Goal: Task Accomplishment & Management: Manage account settings

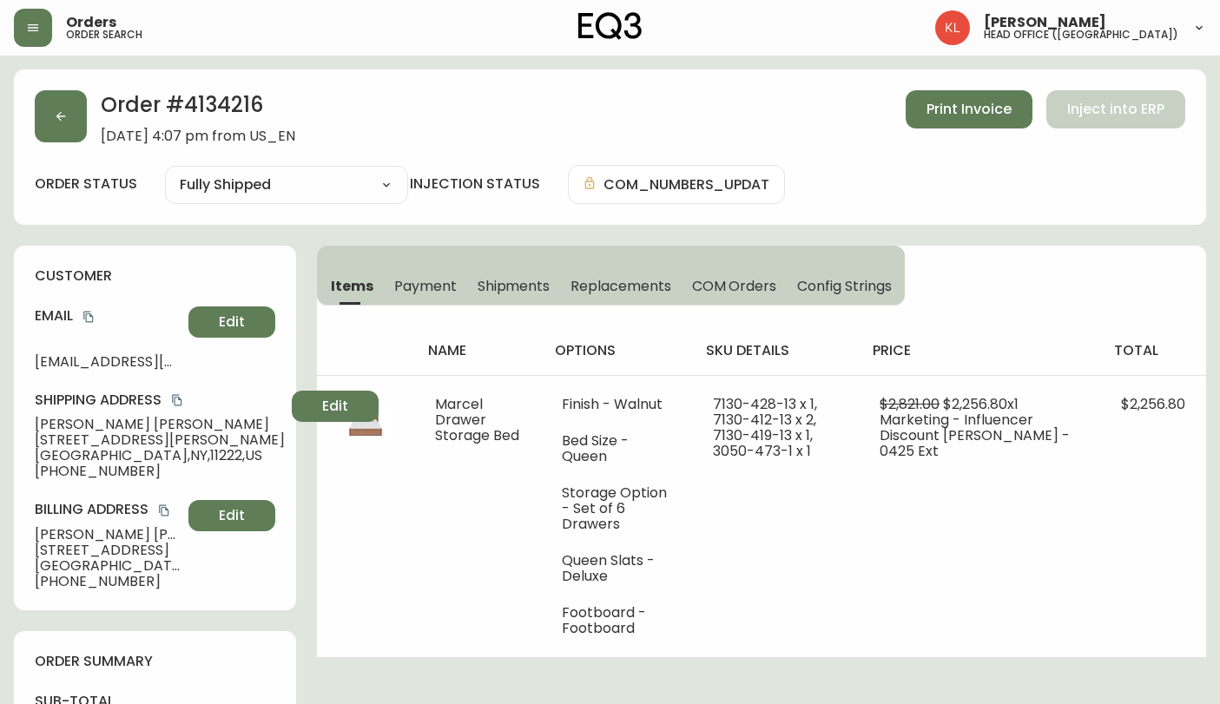
select select "FULLY_SHIPPED"
click at [73, 129] on button "button" at bounding box center [61, 116] width 52 height 52
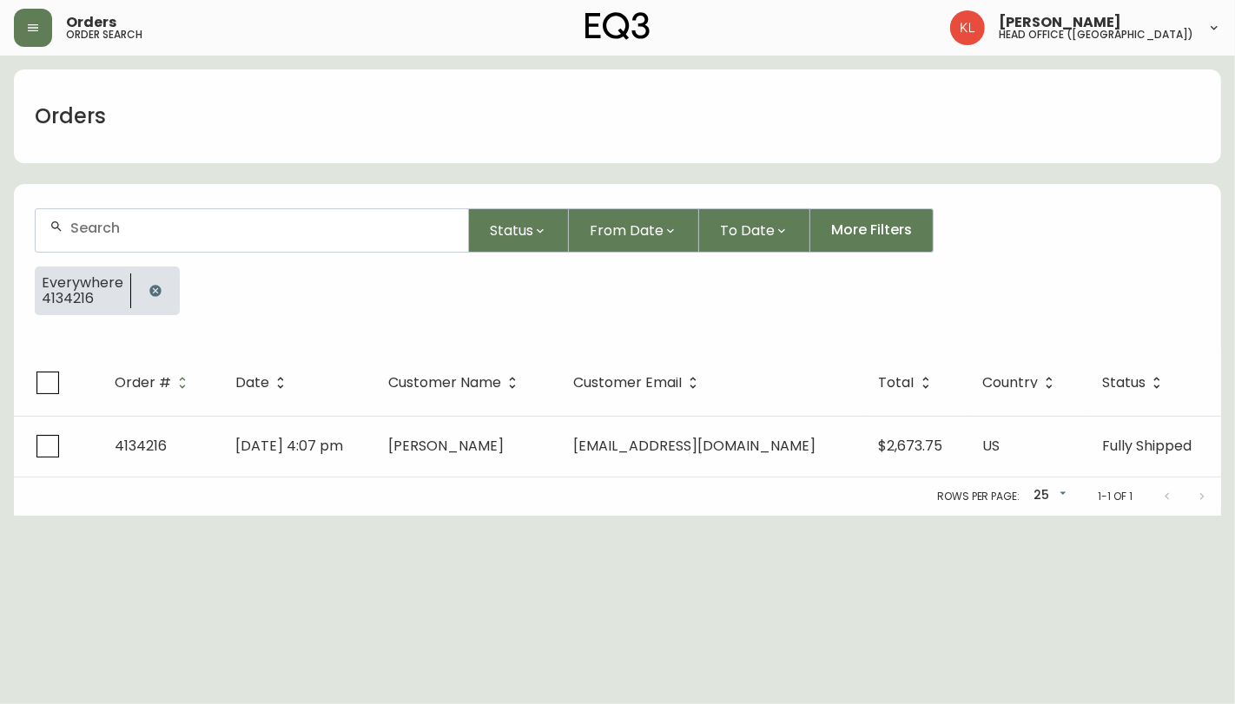
click at [162, 287] on button "button" at bounding box center [155, 291] width 35 height 35
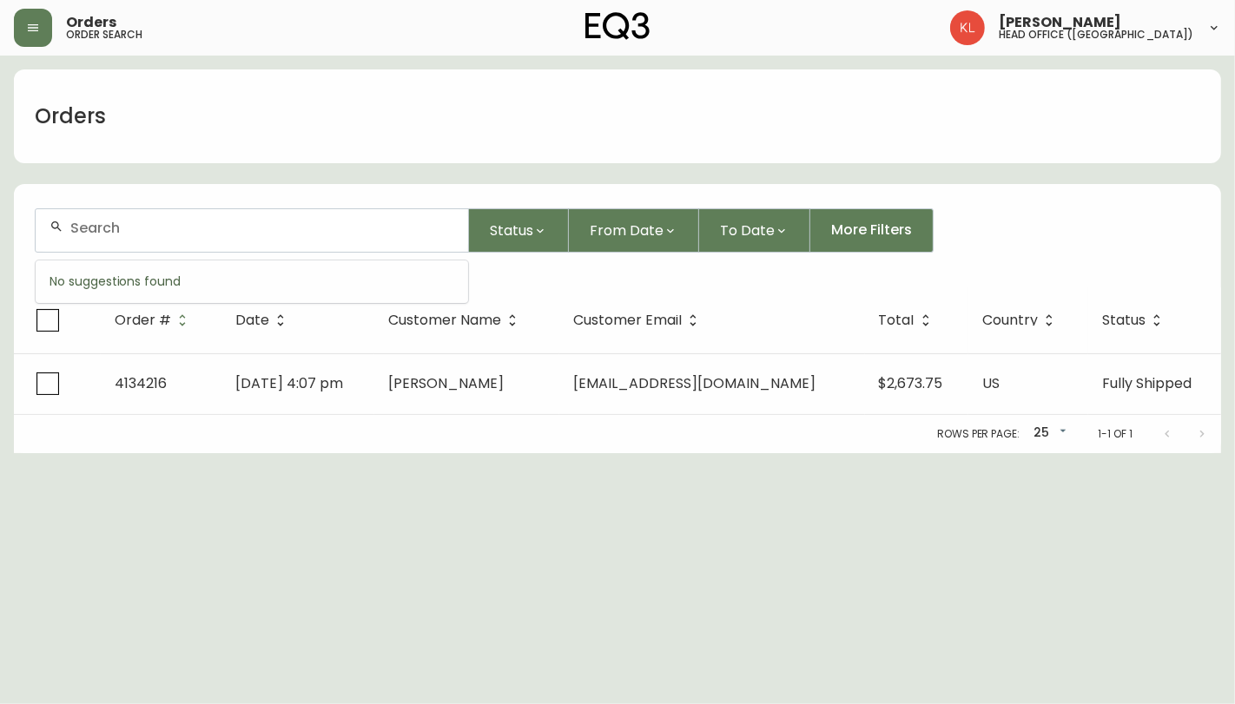
click at [188, 235] on input "text" at bounding box center [262, 228] width 384 height 17
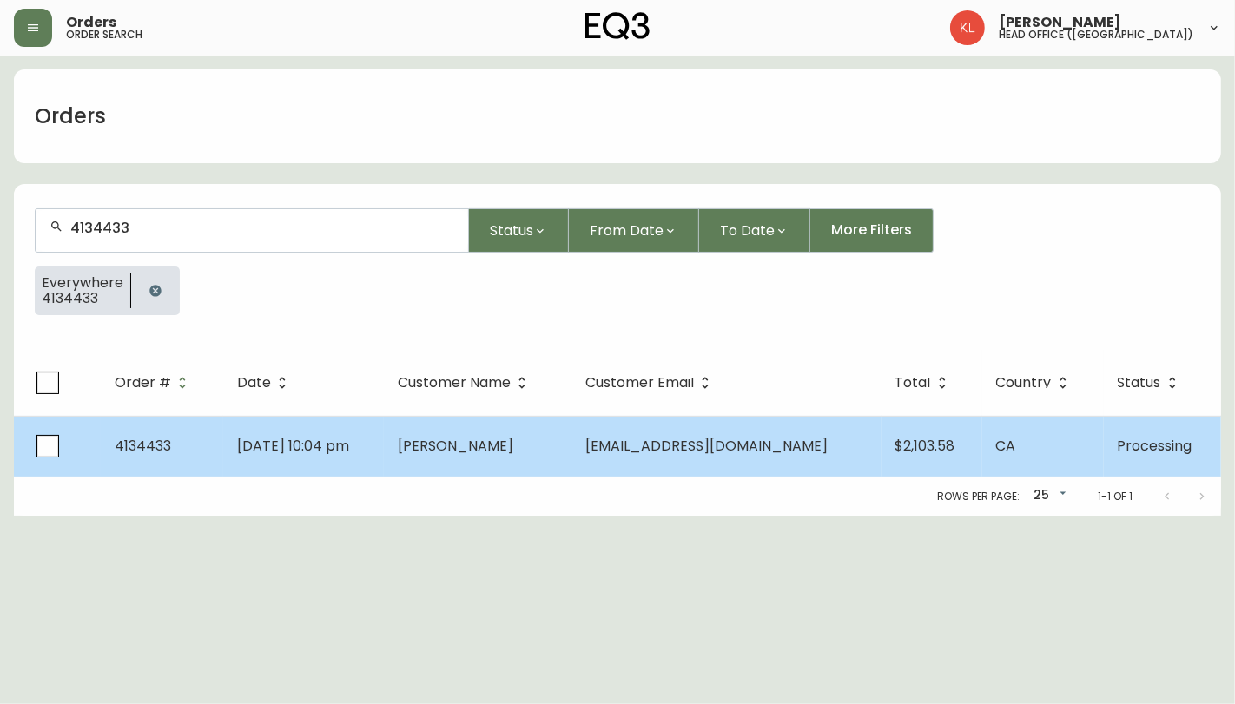
type input "4134433"
click at [358, 430] on td "[DATE] 10:04 pm" at bounding box center [303, 446] width 161 height 61
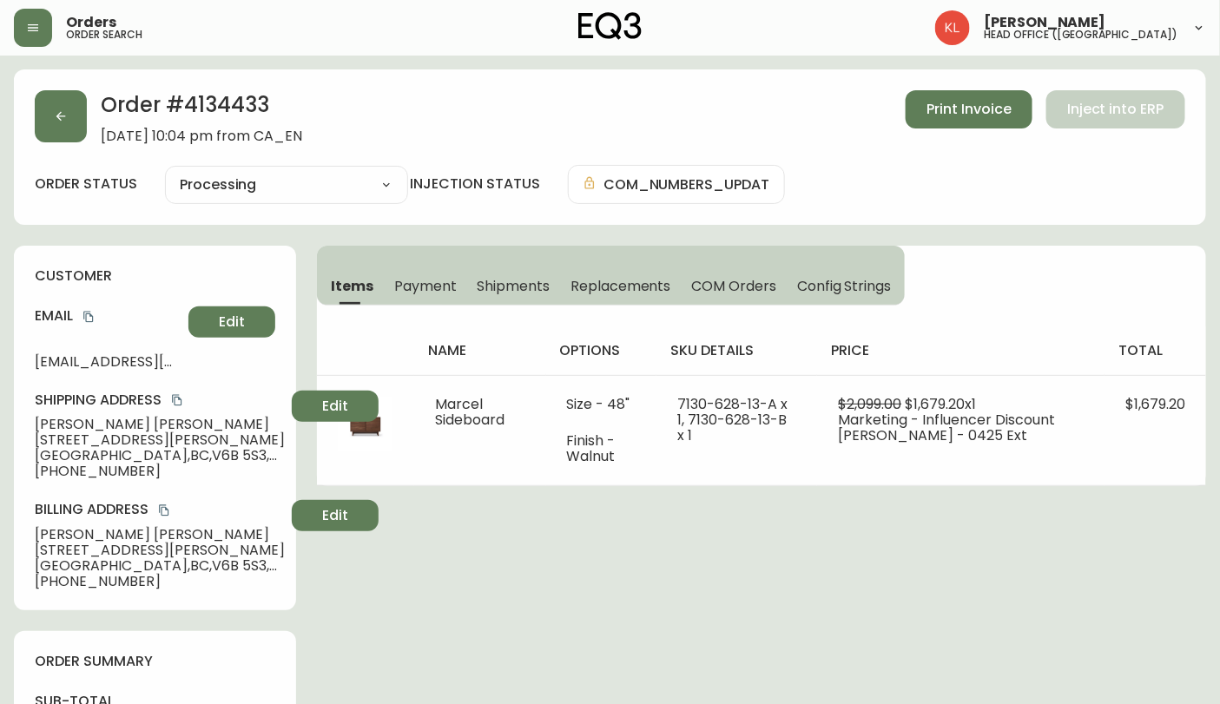
type input "Processing"
select select "PROCESSING"
click at [67, 133] on button "button" at bounding box center [61, 116] width 52 height 52
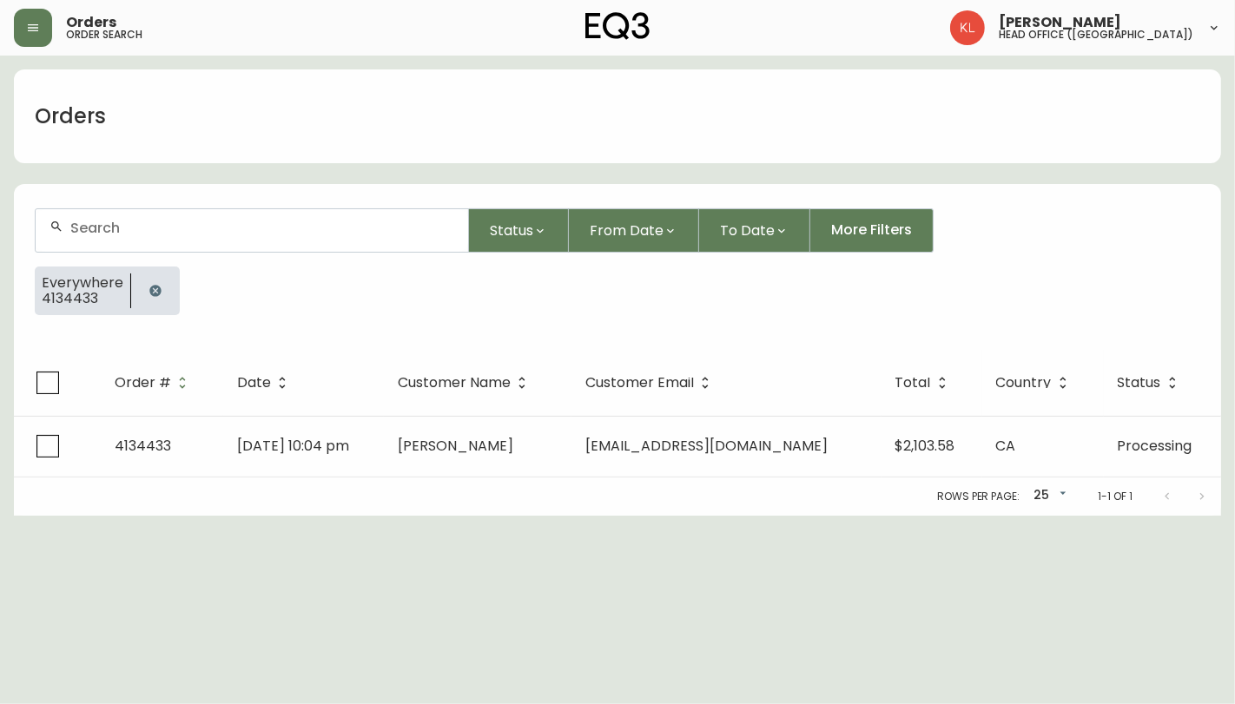
click at [152, 299] on button "button" at bounding box center [155, 291] width 35 height 35
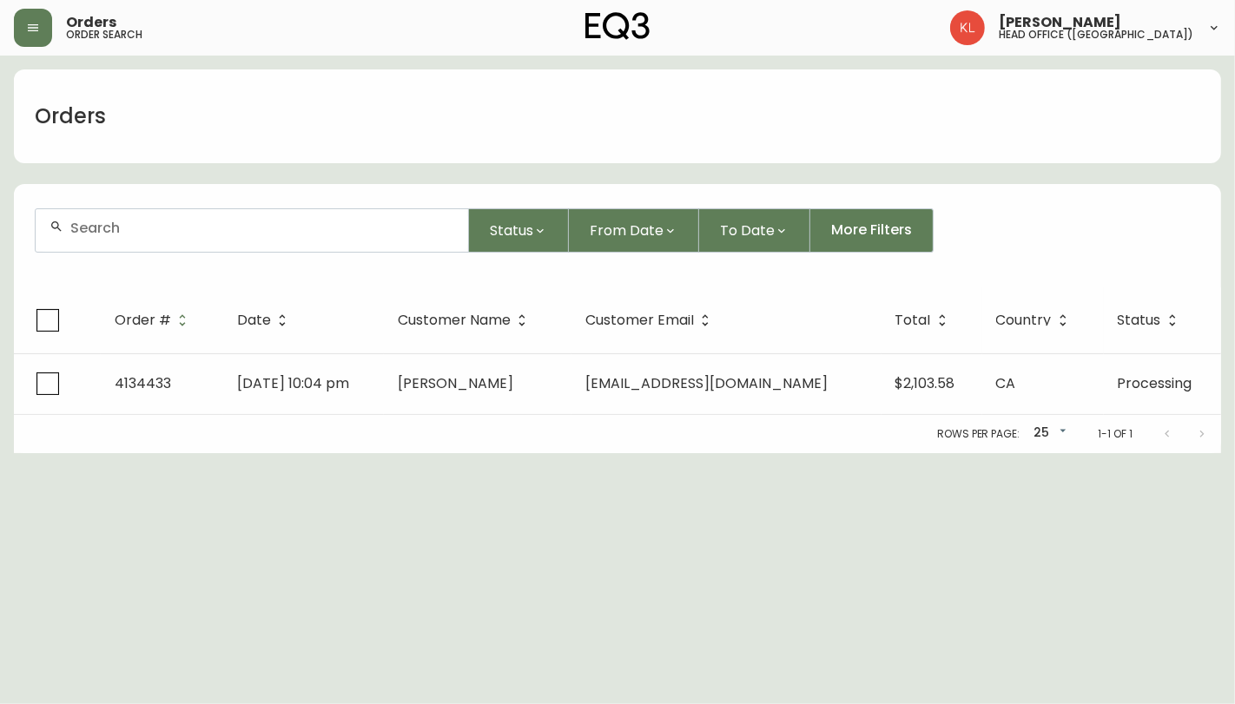
click at [193, 213] on div at bounding box center [252, 230] width 433 height 43
paste input "[EMAIL_ADDRESS][DOMAIN_NAME]"
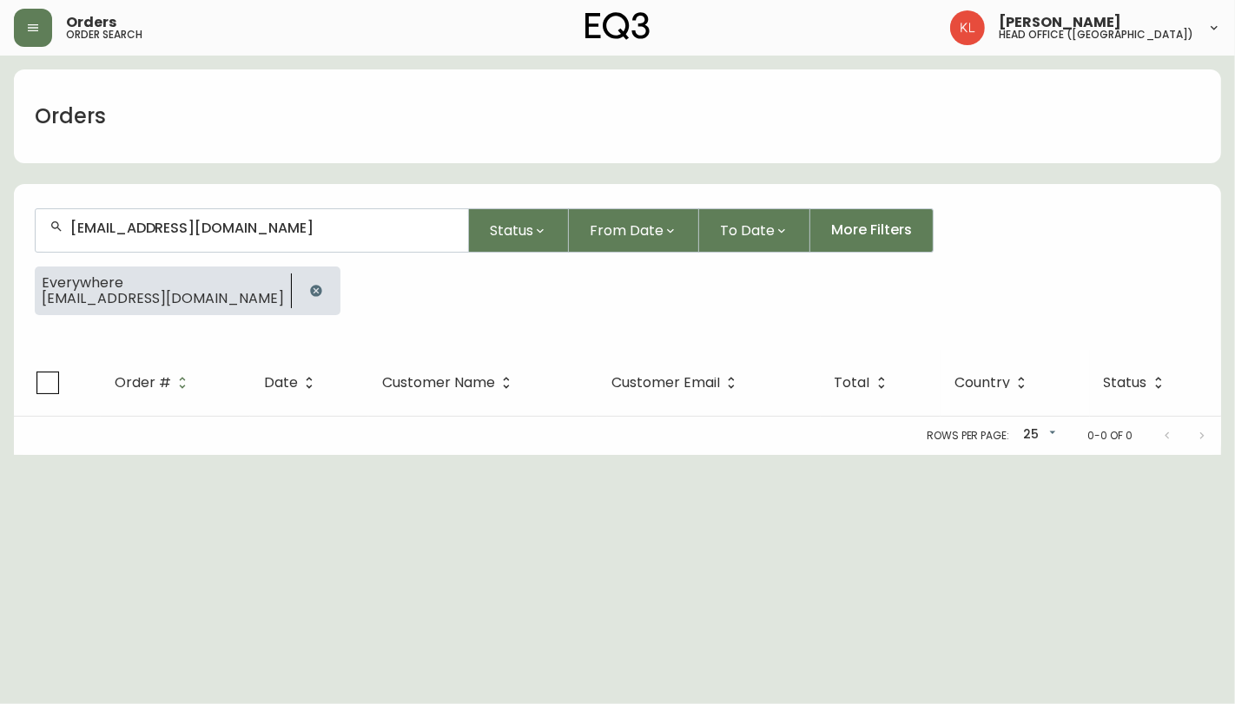
drag, startPoint x: 307, startPoint y: 218, endPoint x: -98, endPoint y: 218, distance: 404.8
click at [0, 218] on html "Orders order search [PERSON_NAME] head office ([GEOGRAPHIC_DATA]) Orders [EMAIL…" at bounding box center [617, 227] width 1235 height 455
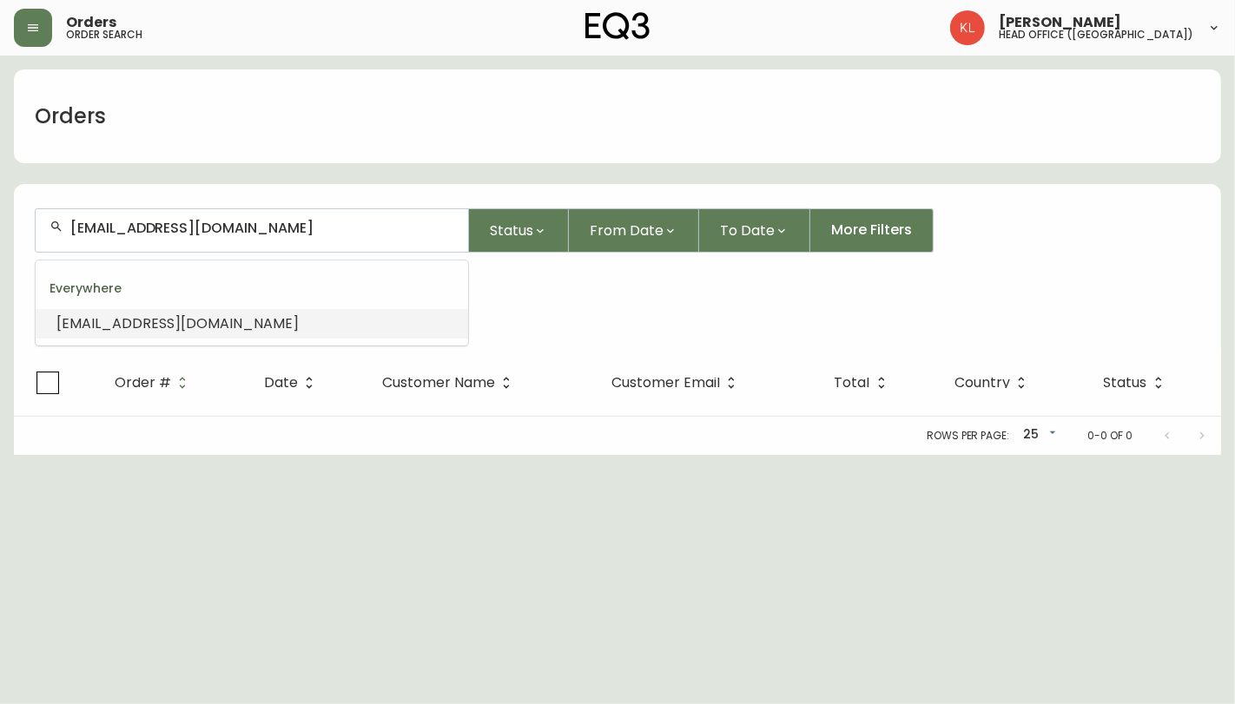
drag, startPoint x: 276, startPoint y: 228, endPoint x: -75, endPoint y: 228, distance: 350.9
click at [0, 228] on html "Orders order search [PERSON_NAME] head office ([GEOGRAPHIC_DATA]) Orders [EMAIL…" at bounding box center [617, 227] width 1235 height 455
paste input "4134216"
type input "4134216"
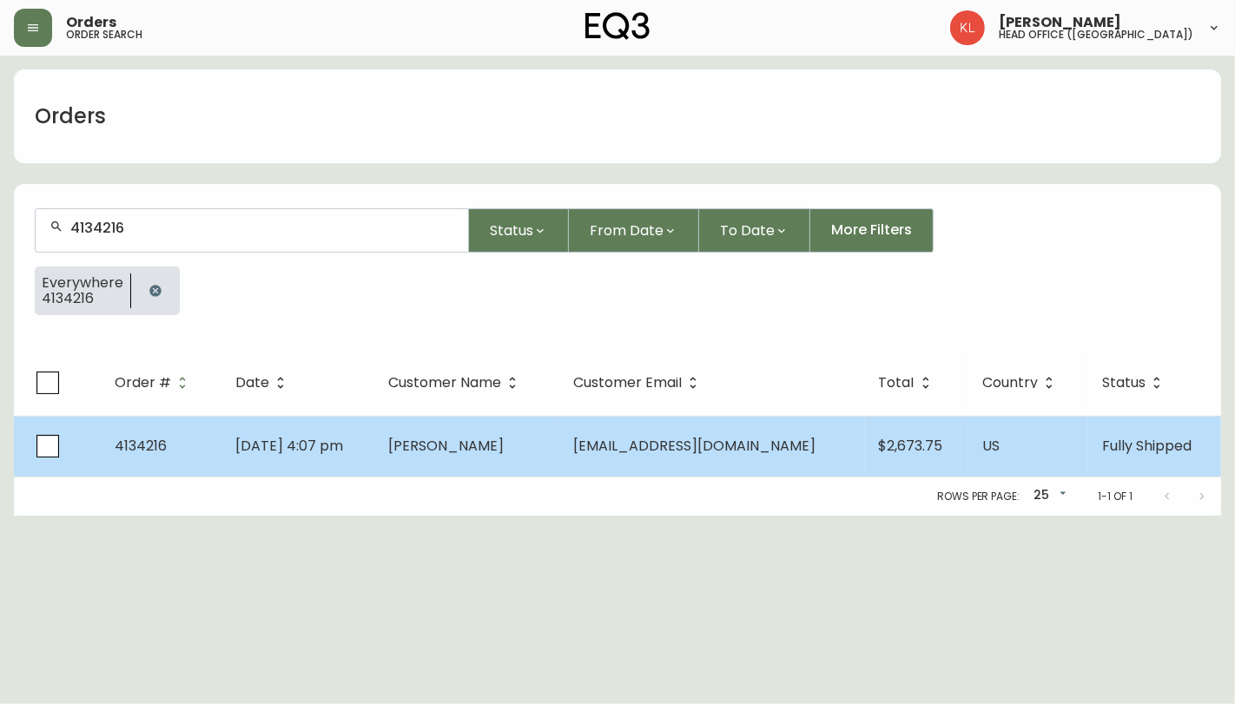
type input "4134216"
click at [313, 453] on span "[DATE] 4:07 pm" at bounding box center [289, 446] width 108 height 20
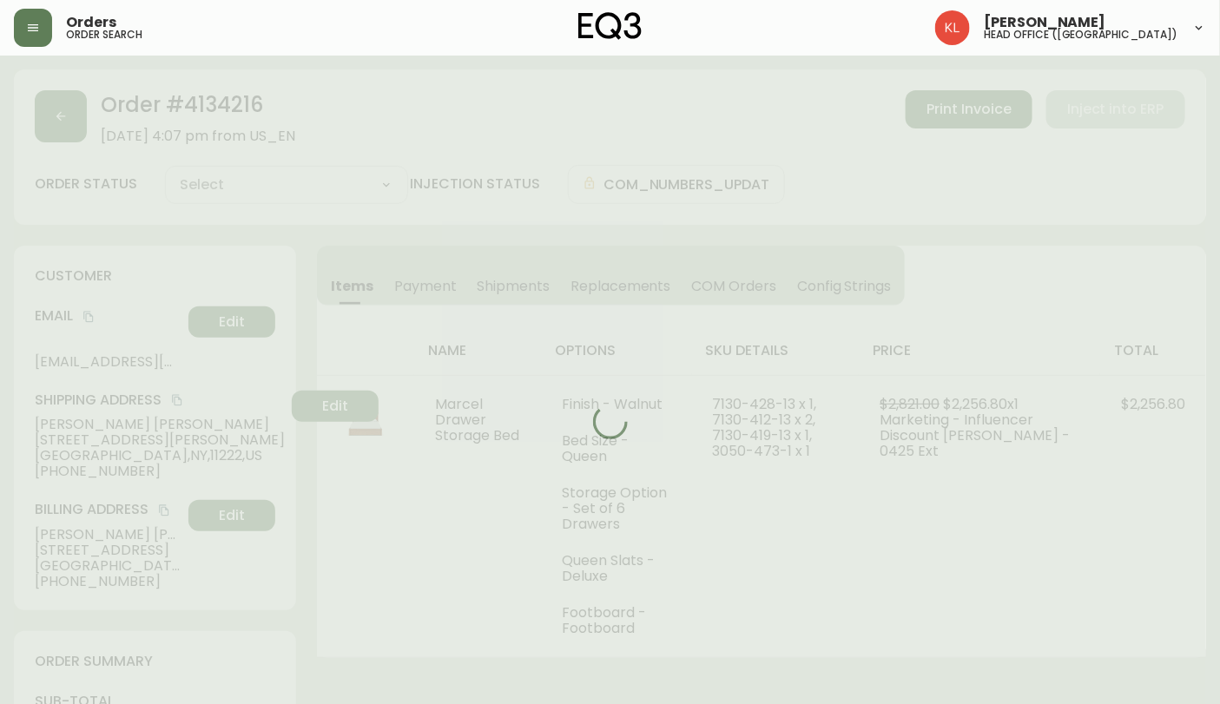
type input "Fully Shipped"
select select "FULLY_SHIPPED"
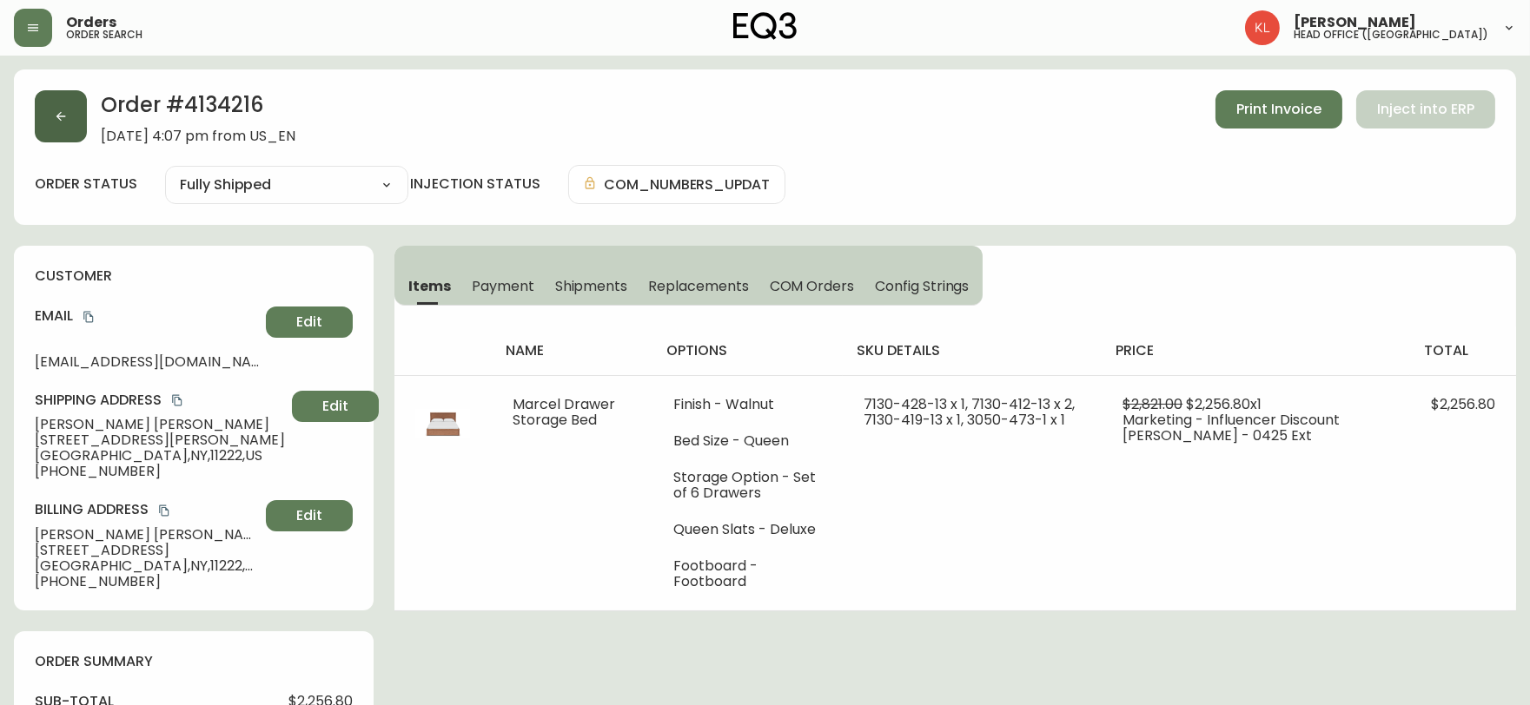
click at [70, 123] on button "button" at bounding box center [61, 116] width 52 height 52
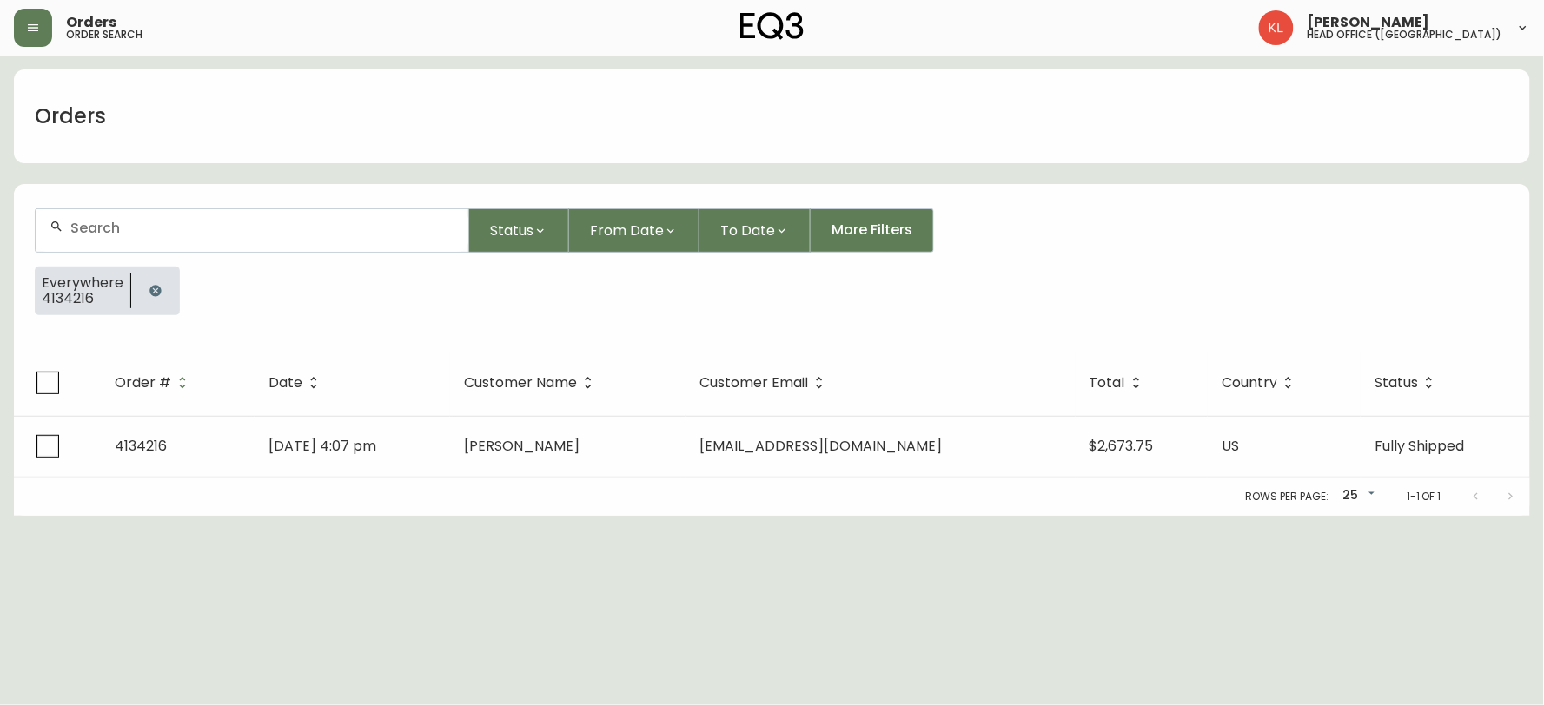
drag, startPoint x: 154, startPoint y: 297, endPoint x: 154, endPoint y: 249, distance: 47.8
click at [154, 293] on button "button" at bounding box center [155, 291] width 35 height 35
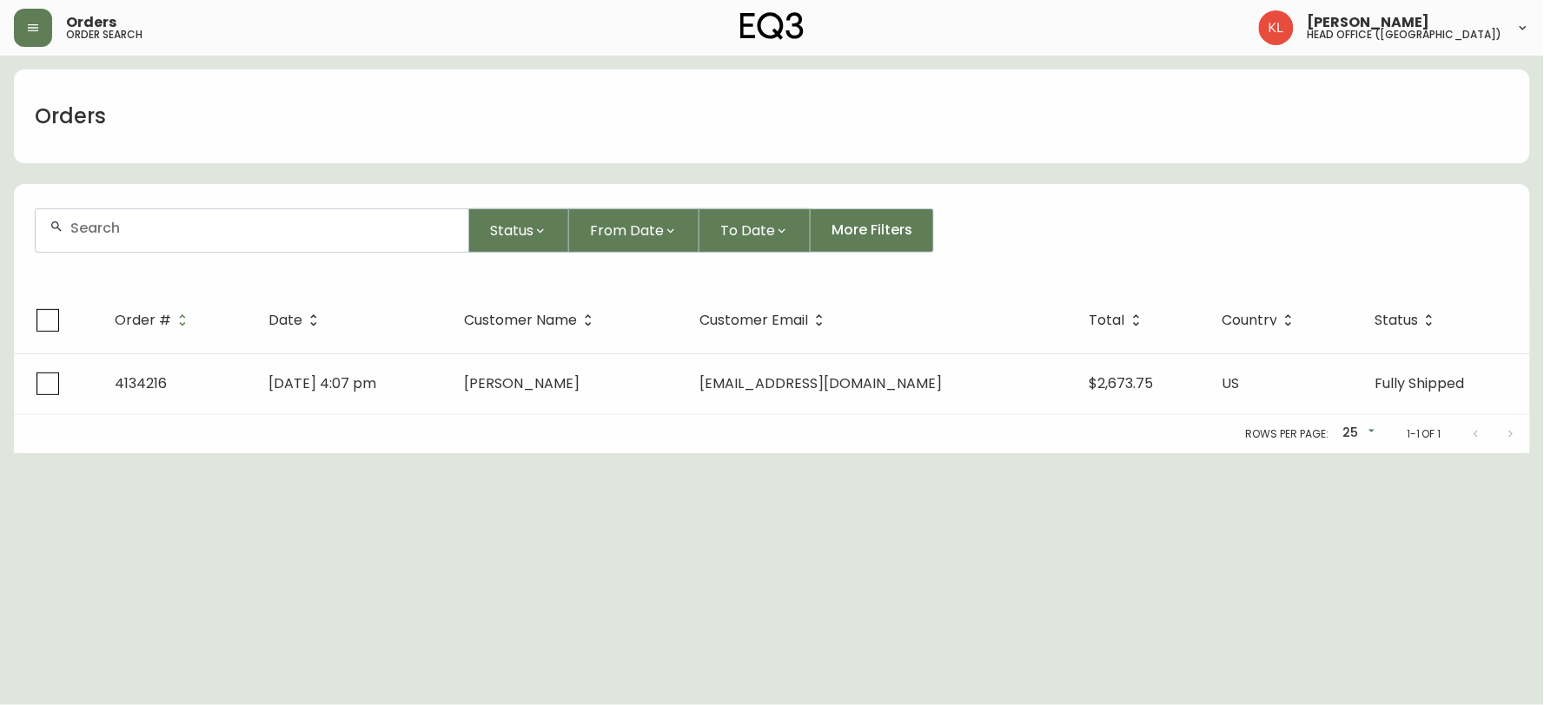
click at [162, 232] on input "text" at bounding box center [262, 228] width 384 height 17
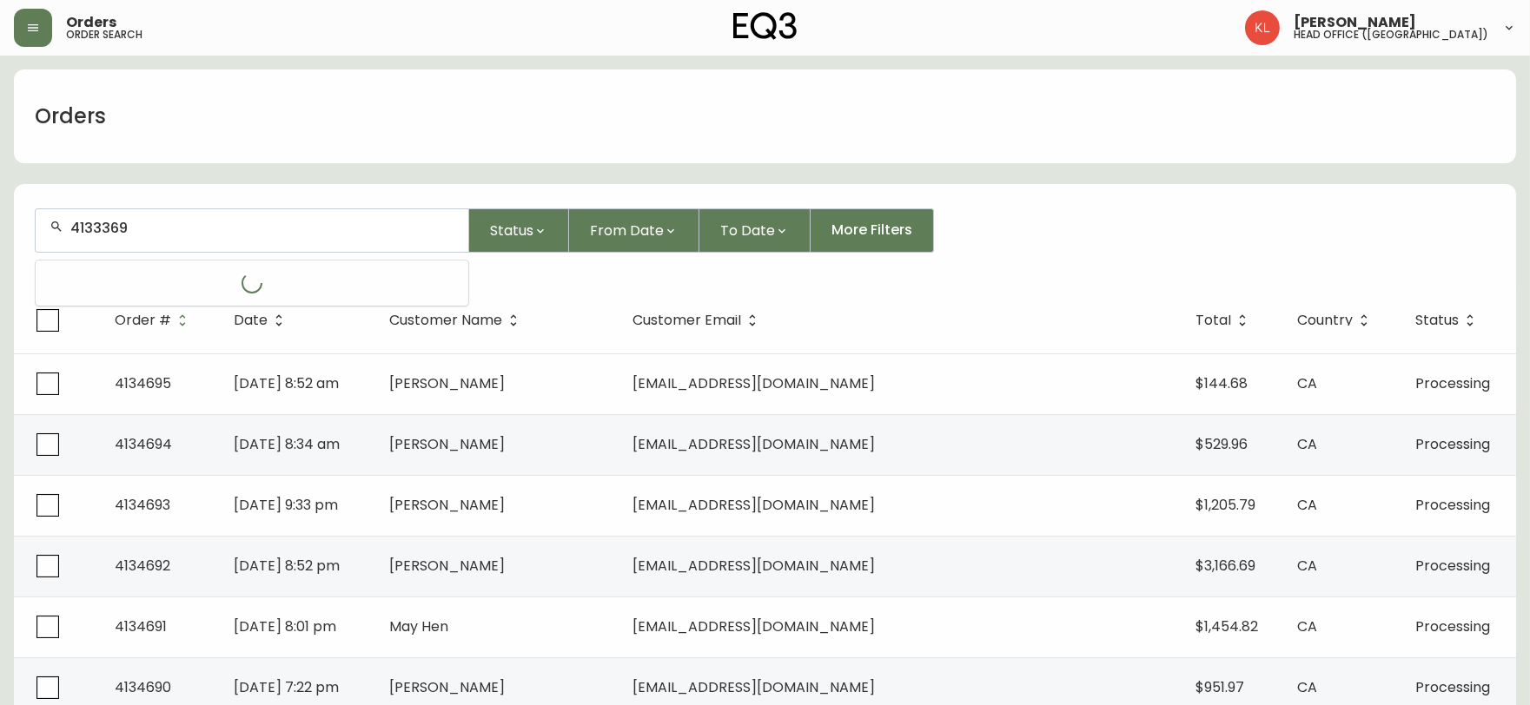
type input "4133369"
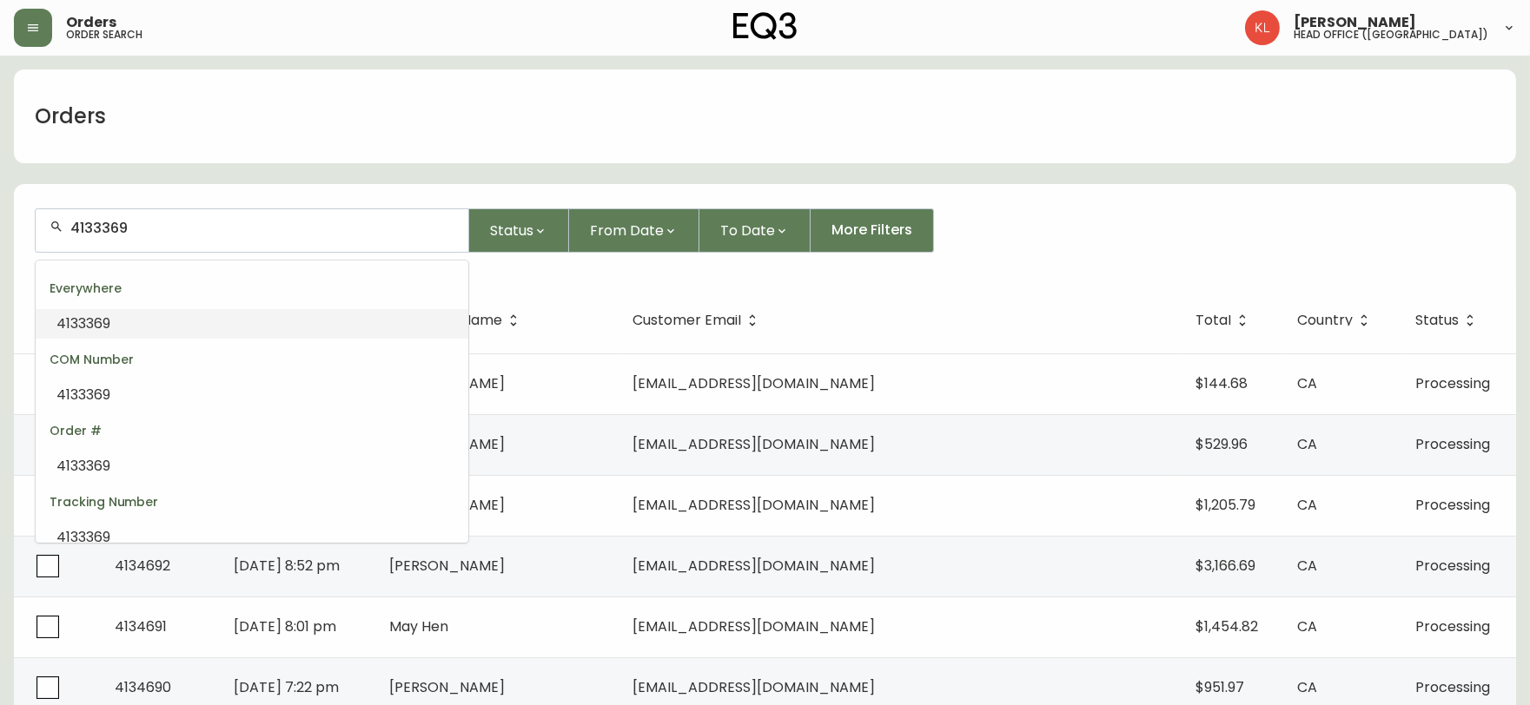
click at [175, 317] on li "4133369" at bounding box center [252, 324] width 433 height 30
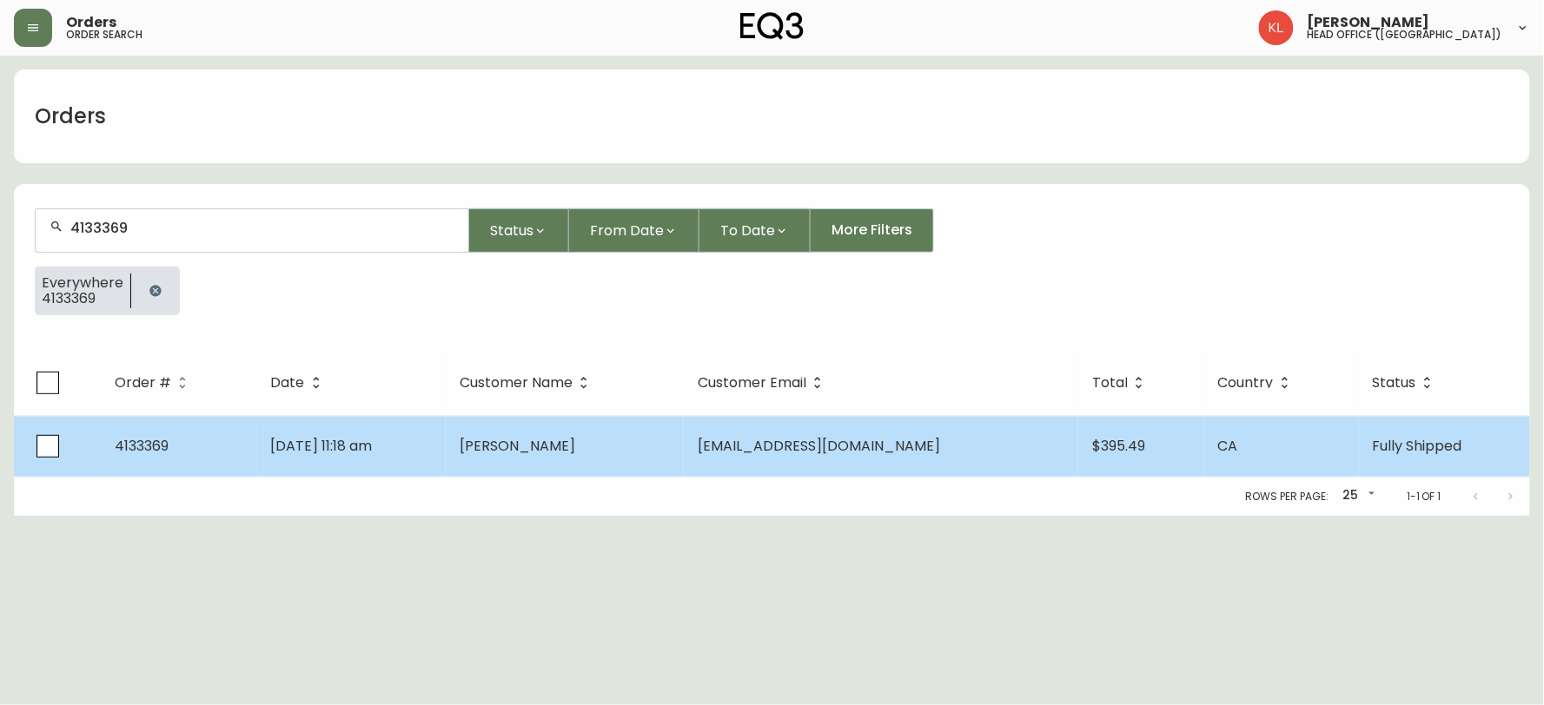
click at [373, 447] on span "[DATE] 11:18 am" at bounding box center [322, 446] width 102 height 20
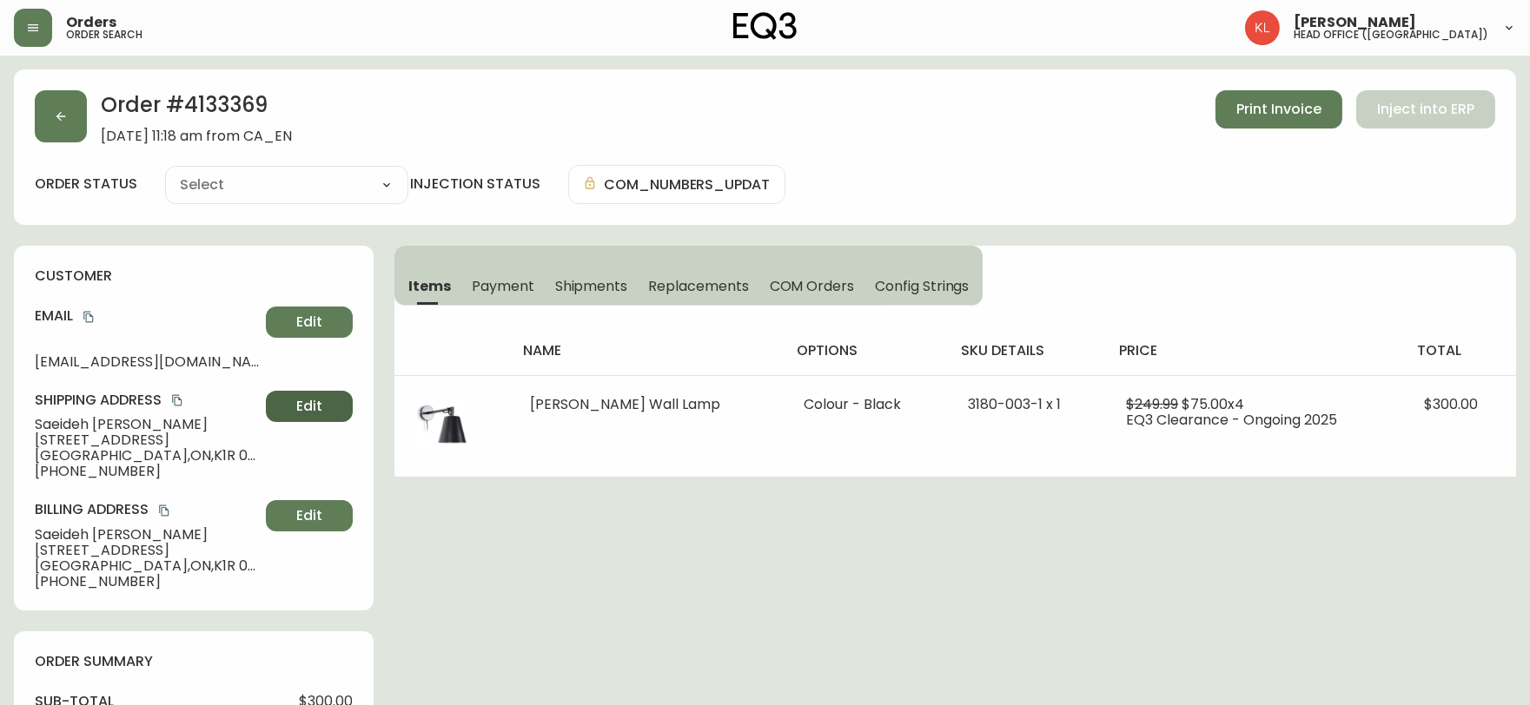
type input "Fully Shipped"
select select "FULLY_SHIPPED"
click at [36, 123] on button "button" at bounding box center [61, 116] width 52 height 52
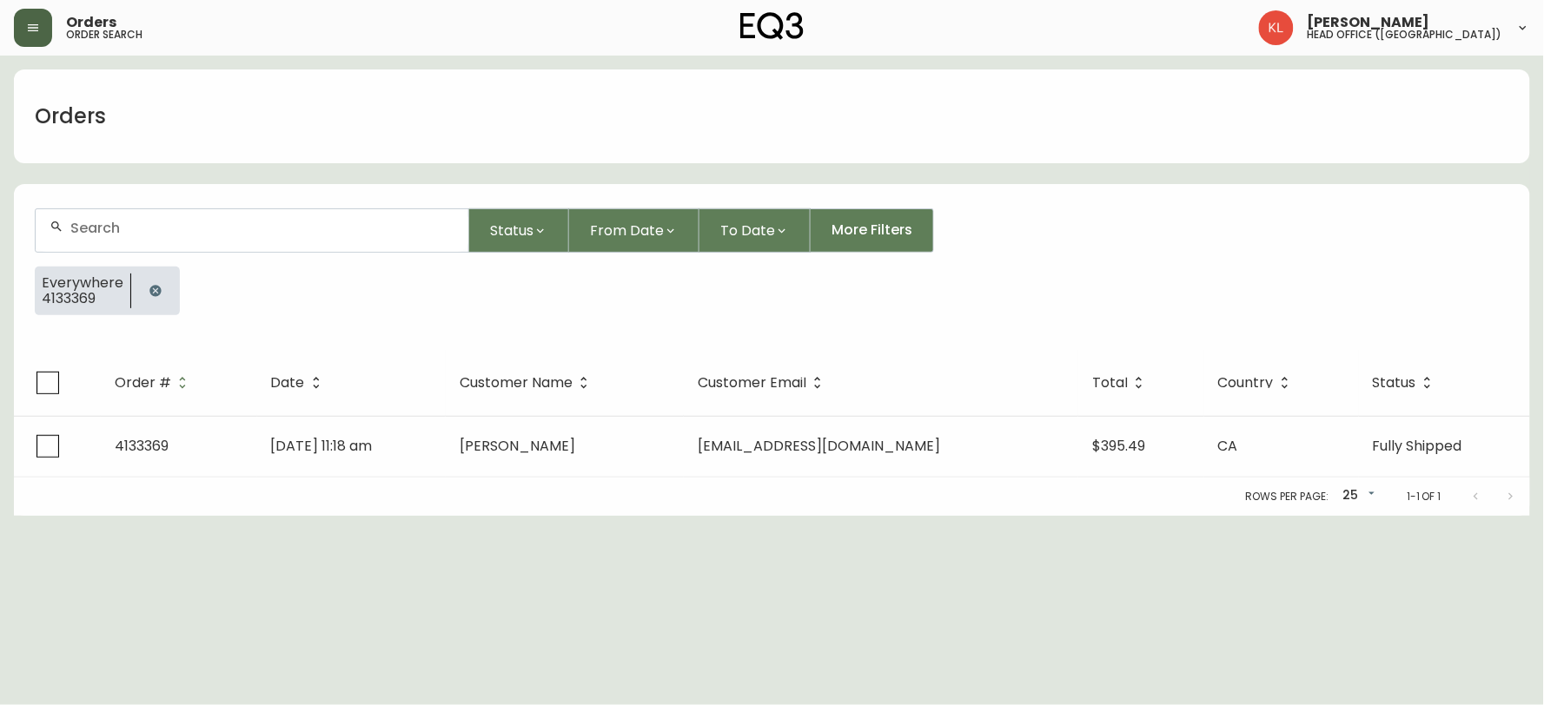
click at [41, 22] on button "button" at bounding box center [33, 28] width 38 height 38
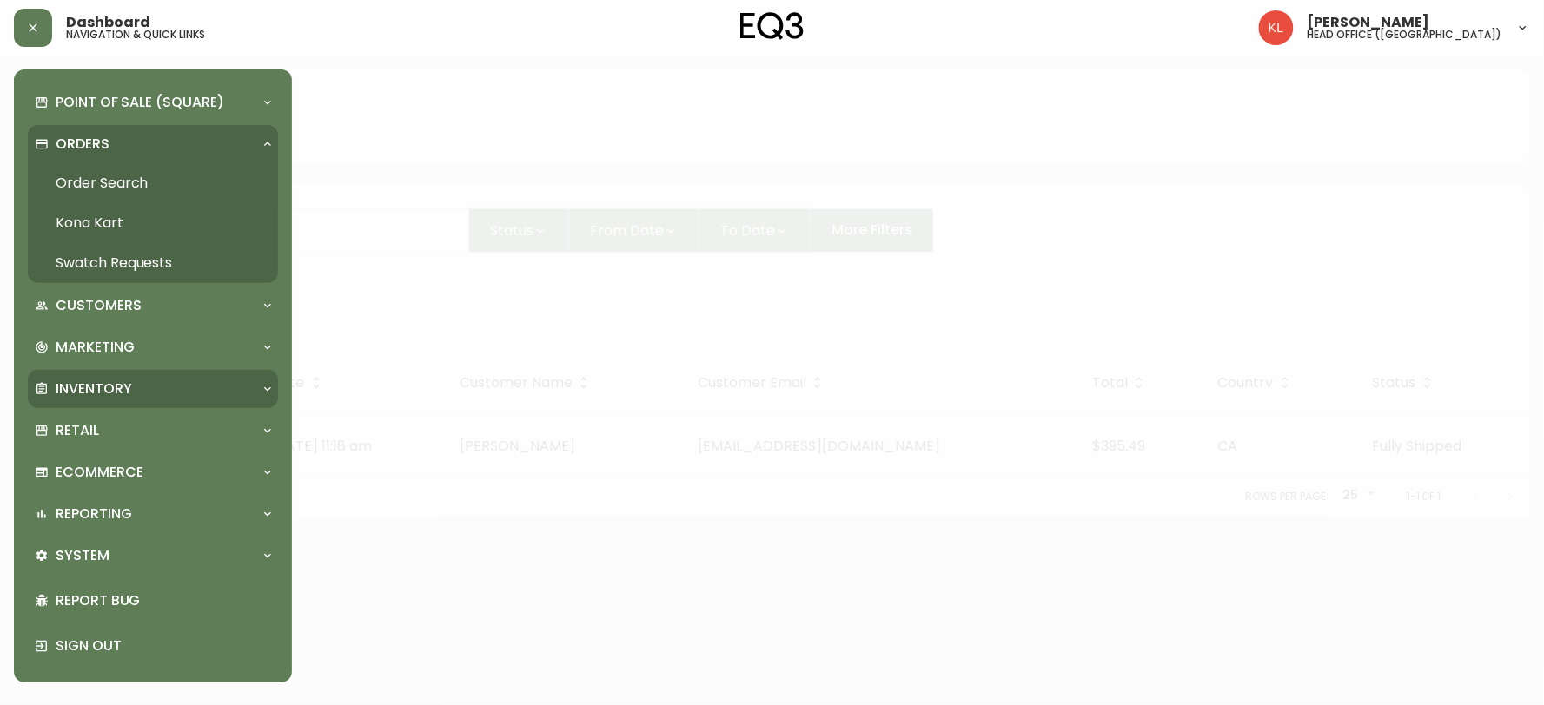
click at [124, 377] on div "Inventory" at bounding box center [153, 389] width 250 height 38
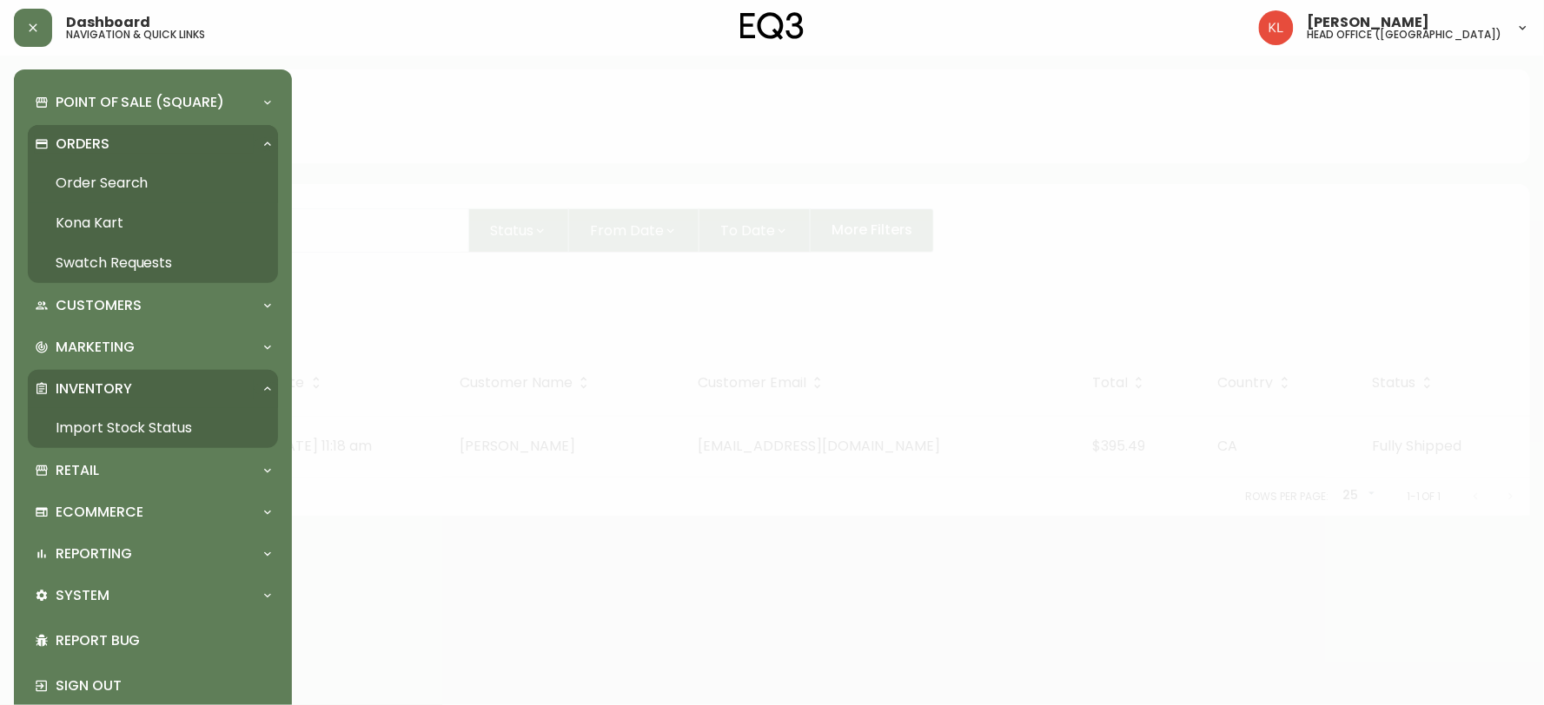
click at [155, 447] on link "Import Stock Status" at bounding box center [153, 428] width 250 height 40
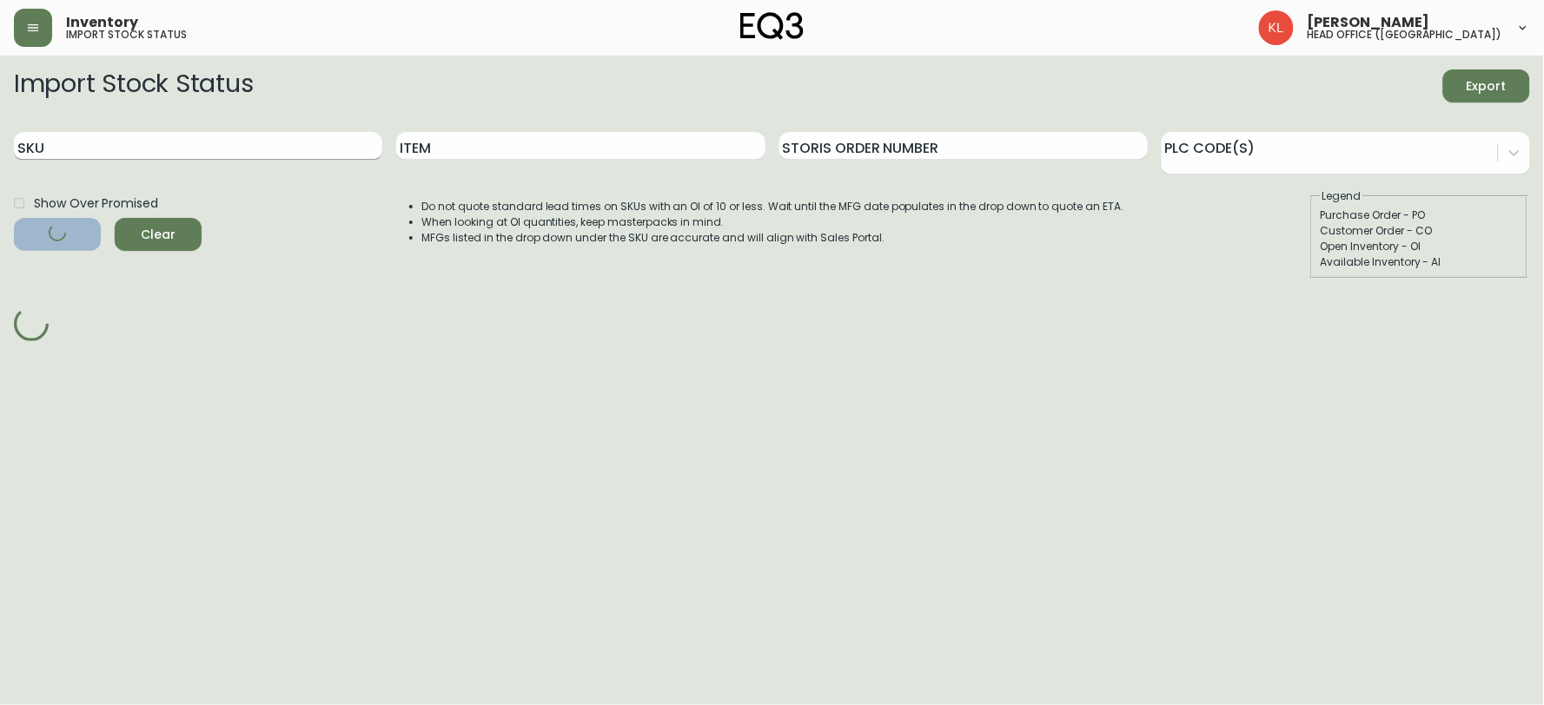
click at [124, 149] on input "SKU" at bounding box center [198, 146] width 368 height 28
paste input "[PHONE_NUMBER]"
click at [14, 218] on button "Filter" at bounding box center [57, 234] width 87 height 33
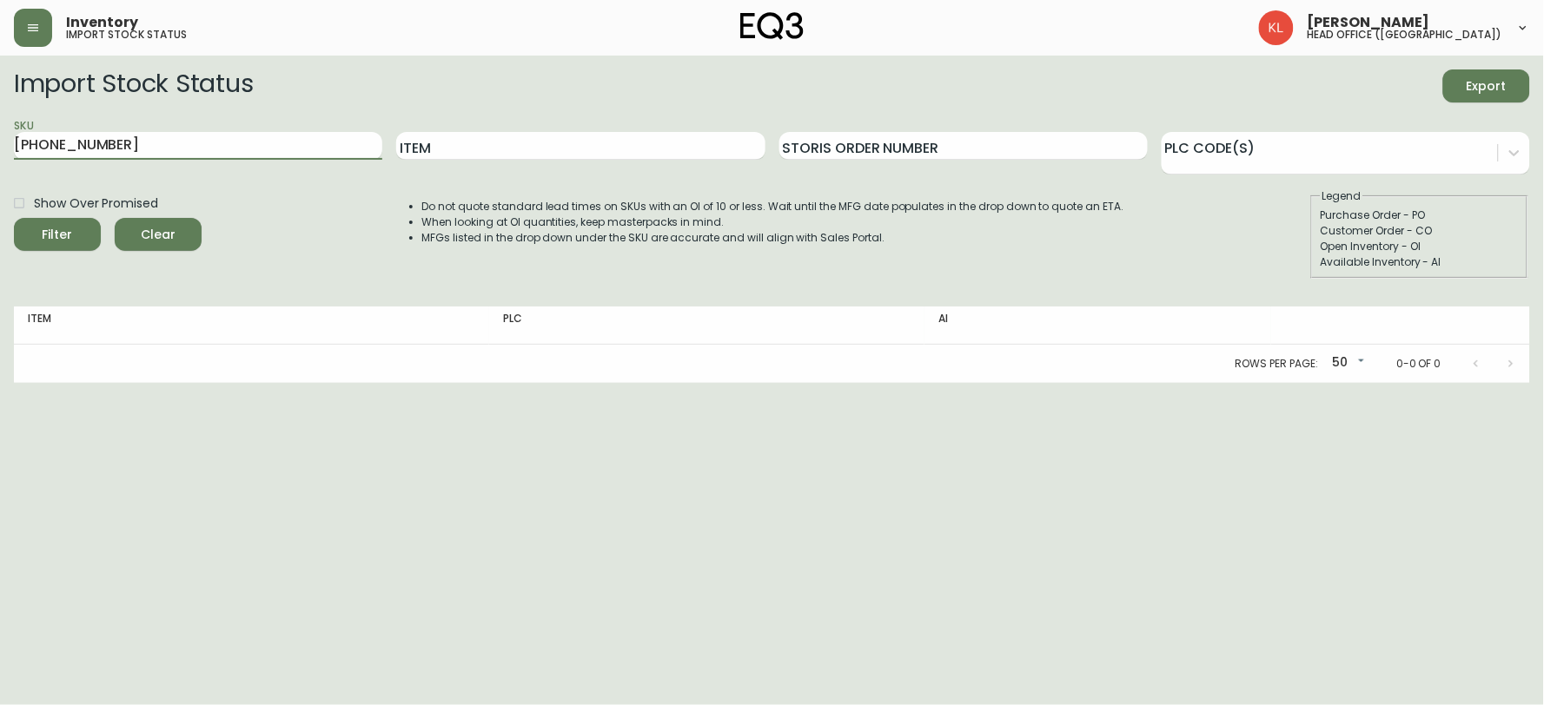
drag, startPoint x: 124, startPoint y: 149, endPoint x: 0, endPoint y: 62, distance: 151.6
click at [0, 62] on main "Import Stock Status Export SKU [PHONE_NUMBER] Item Storis Order Number PLC Code…" at bounding box center [772, 219] width 1544 height 327
click at [123, 141] on input "[PHONE_NUMBER]" at bounding box center [198, 146] width 368 height 28
click at [14, 218] on button "Filter" at bounding box center [57, 234] width 87 height 33
click at [123, 141] on input "[PHONE_NUMBER]" at bounding box center [198, 146] width 368 height 28
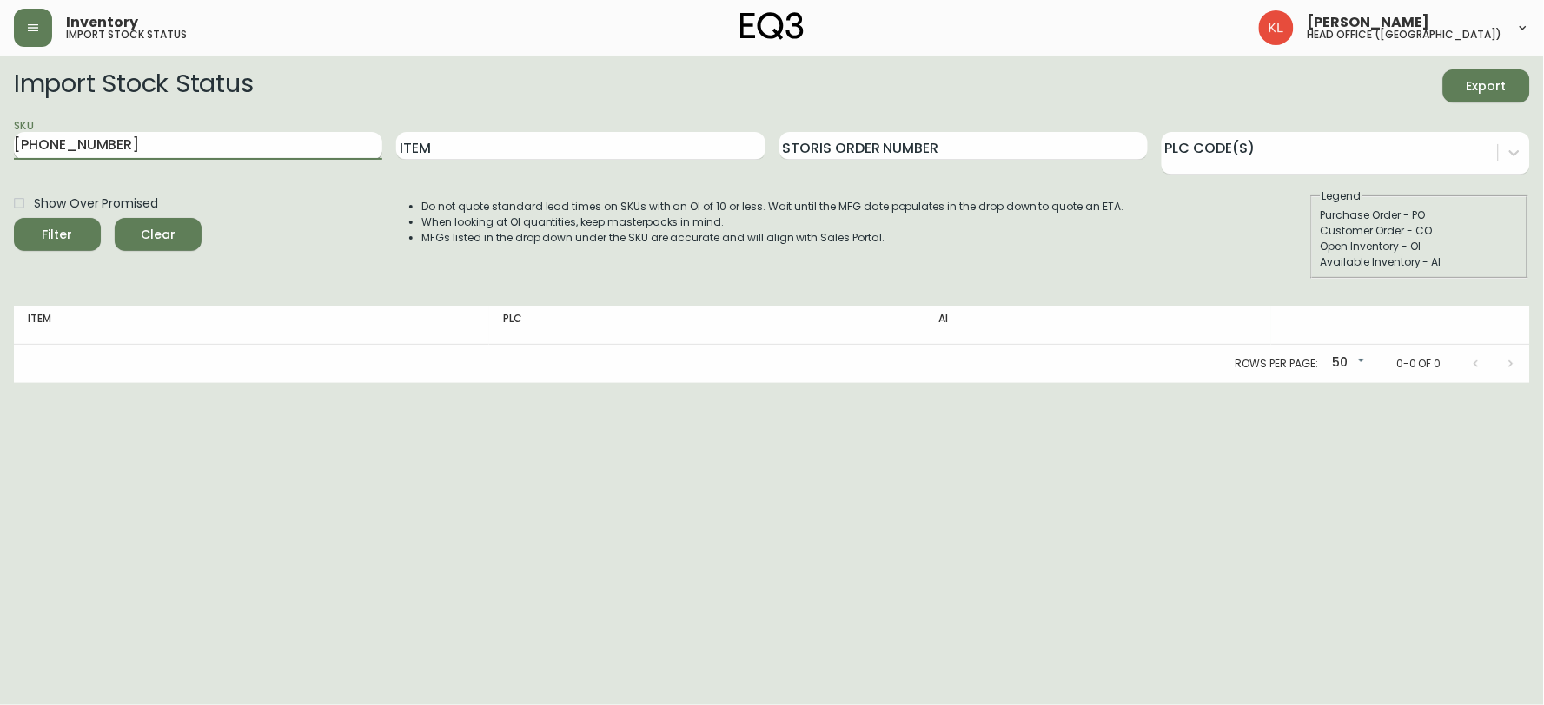
type input "[PHONE_NUMBER]"
click at [14, 218] on button "Filter" at bounding box center [57, 234] width 87 height 33
click at [17, 13] on button "button" at bounding box center [33, 28] width 38 height 38
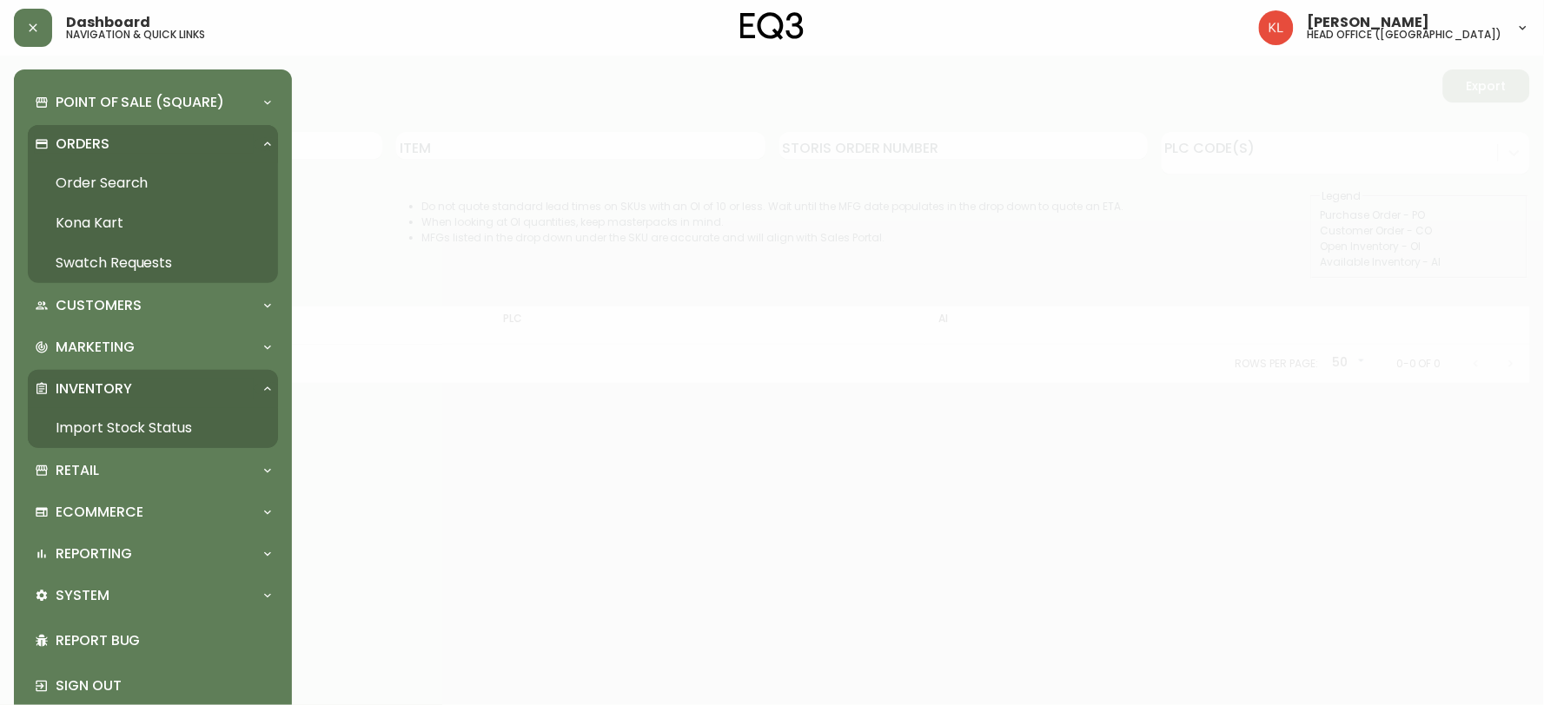
drag, startPoint x: 96, startPoint y: 193, endPoint x: 395, endPoint y: 195, distance: 299.7
click at [96, 193] on link "Order Search" at bounding box center [153, 183] width 250 height 40
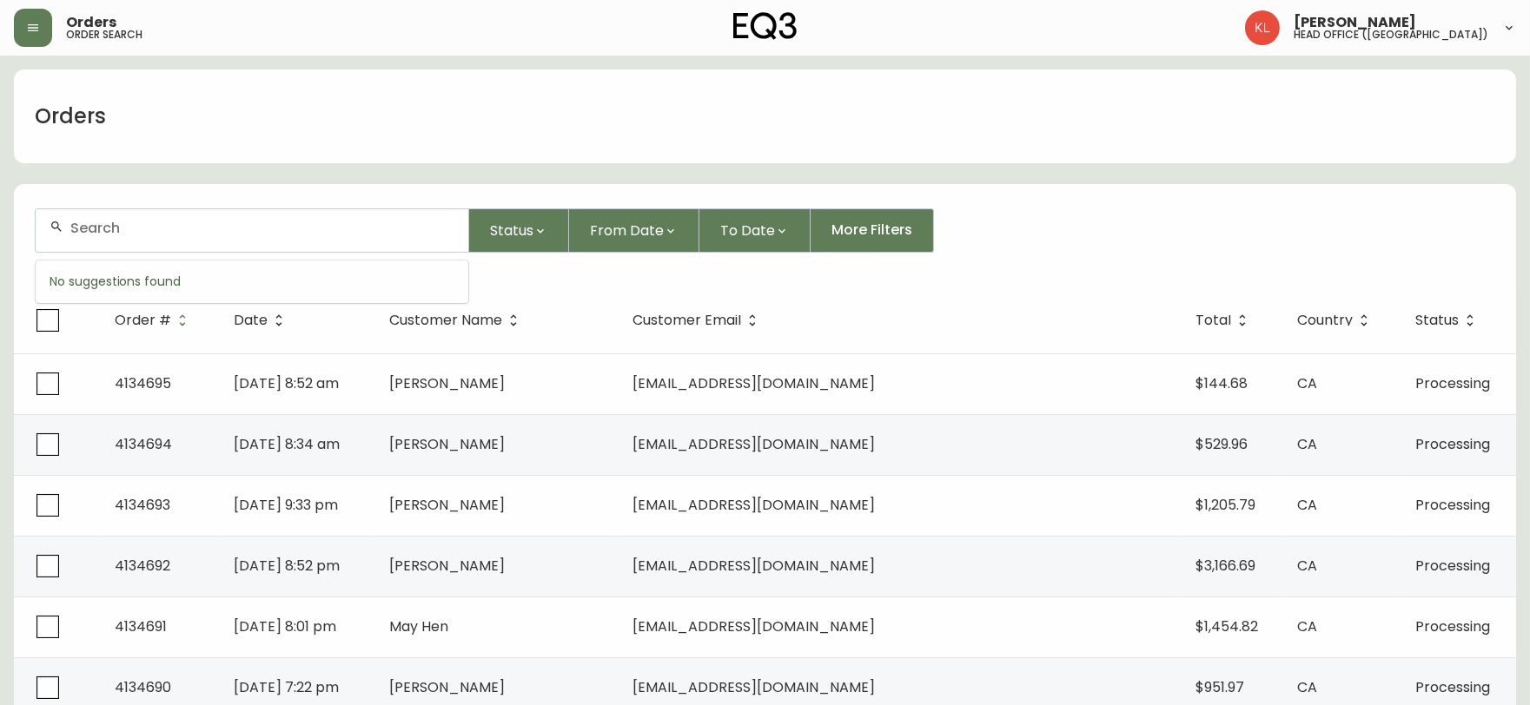
click at [139, 228] on input "text" at bounding box center [262, 228] width 384 height 17
paste input "[EMAIL_ADDRESS][DOMAIN_NAME]"
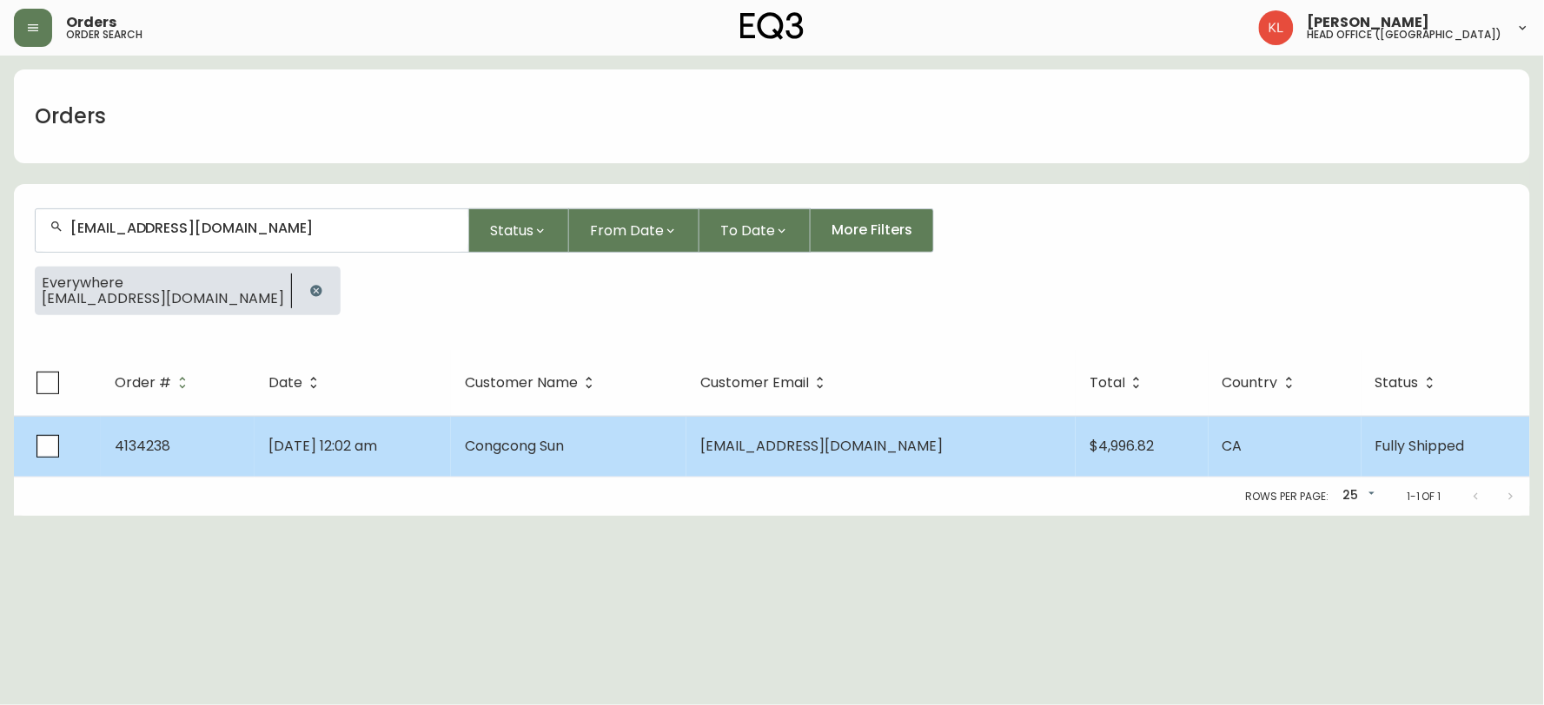
type input "[EMAIL_ADDRESS][DOMAIN_NAME]"
click at [451, 436] on td "[DATE] 12:02 am" at bounding box center [353, 446] width 196 height 61
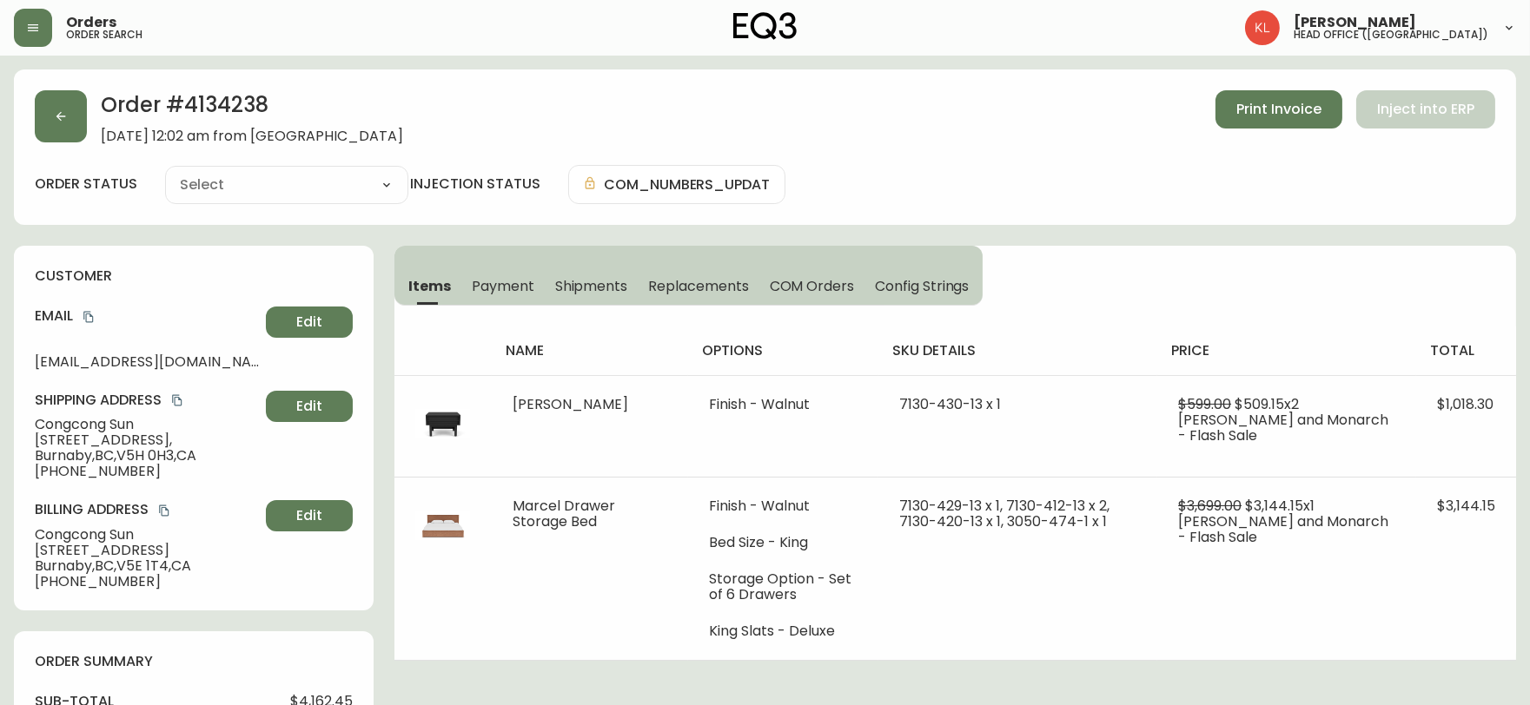
type input "Fully Shipped"
select select "FULLY_SHIPPED"
